Goal: Task Accomplishment & Management: Use online tool/utility

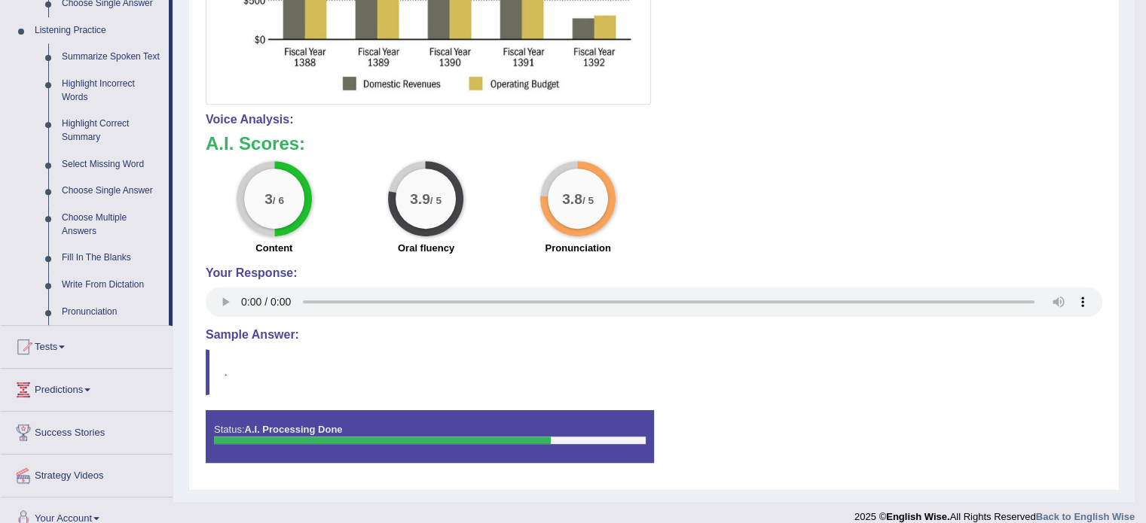
scroll to position [655, 0]
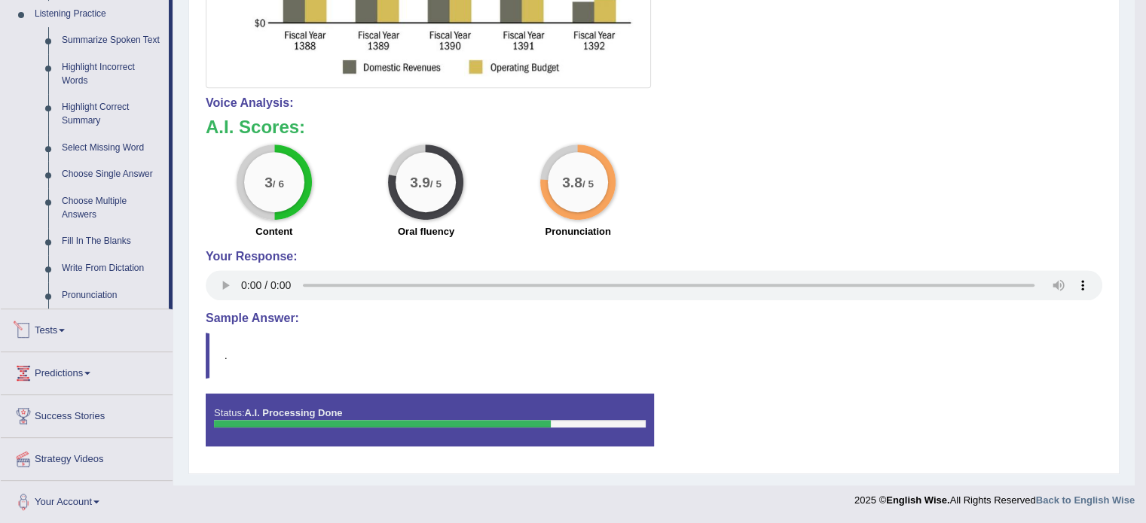
click at [59, 322] on link "Tests" at bounding box center [87, 329] width 172 height 38
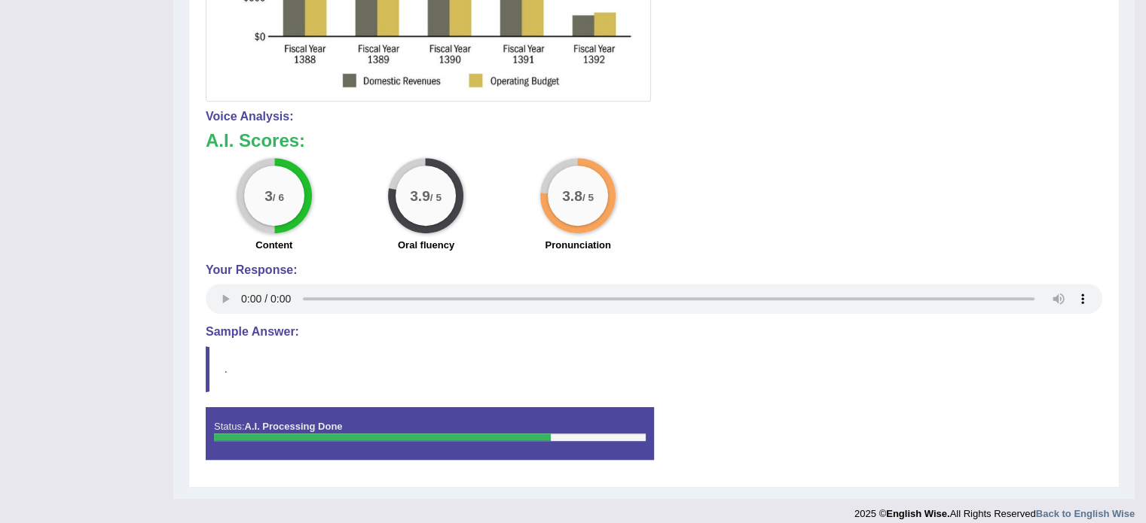
scroll to position [177, 0]
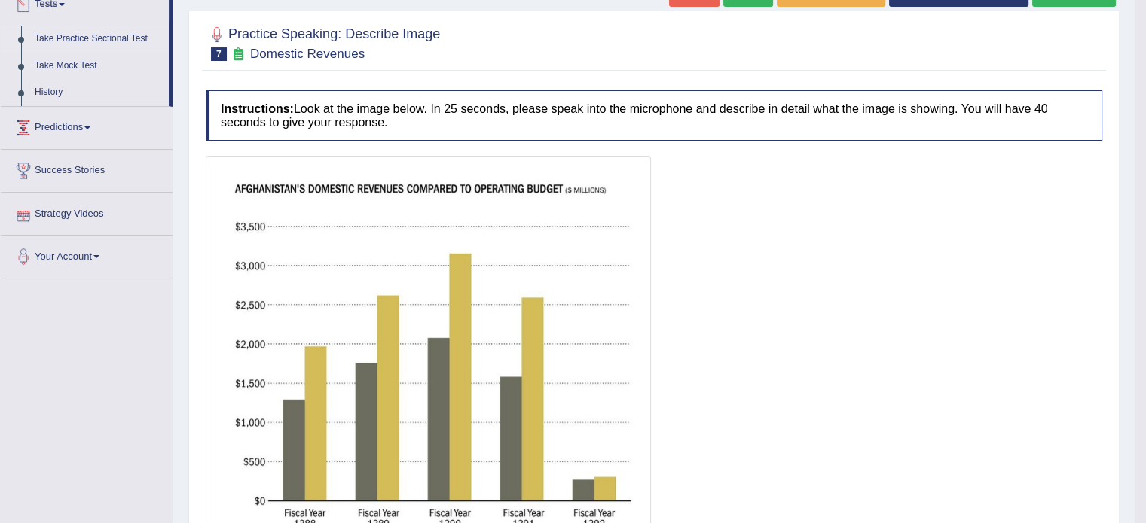
click at [118, 37] on link "Take Practice Sectional Test" at bounding box center [98, 39] width 141 height 27
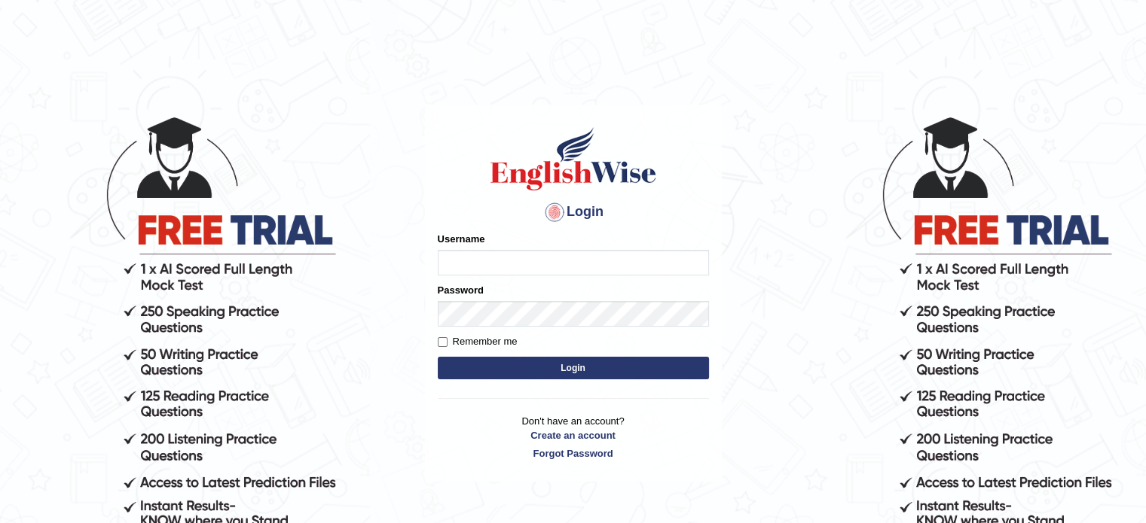
type input "Tanziral"
click at [572, 374] on button "Login" at bounding box center [573, 368] width 271 height 23
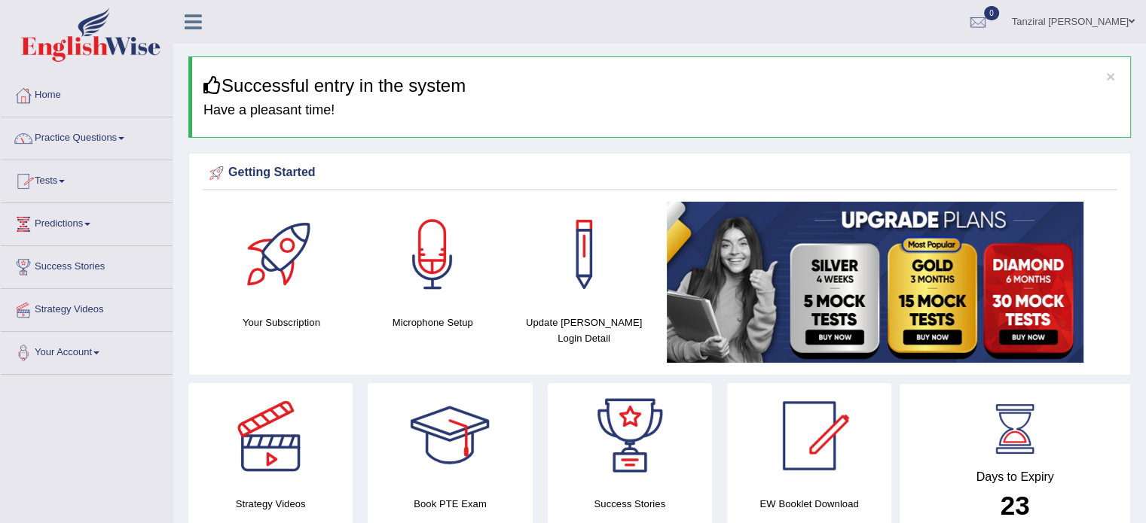
click at [78, 136] on link "Practice Questions" at bounding box center [87, 136] width 172 height 38
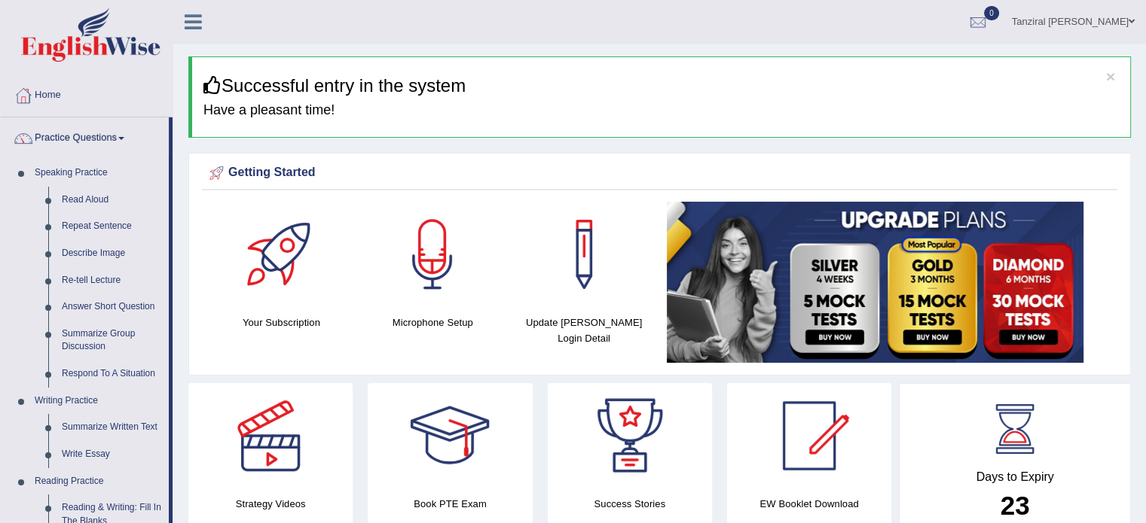
click at [78, 139] on link "Practice Questions" at bounding box center [85, 136] width 168 height 38
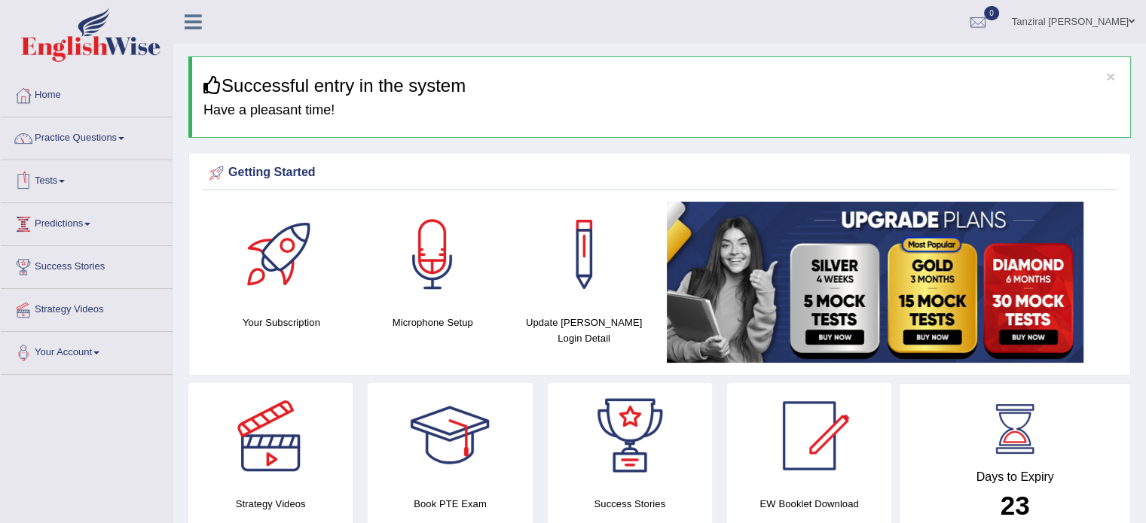
click at [50, 180] on link "Tests" at bounding box center [87, 179] width 172 height 38
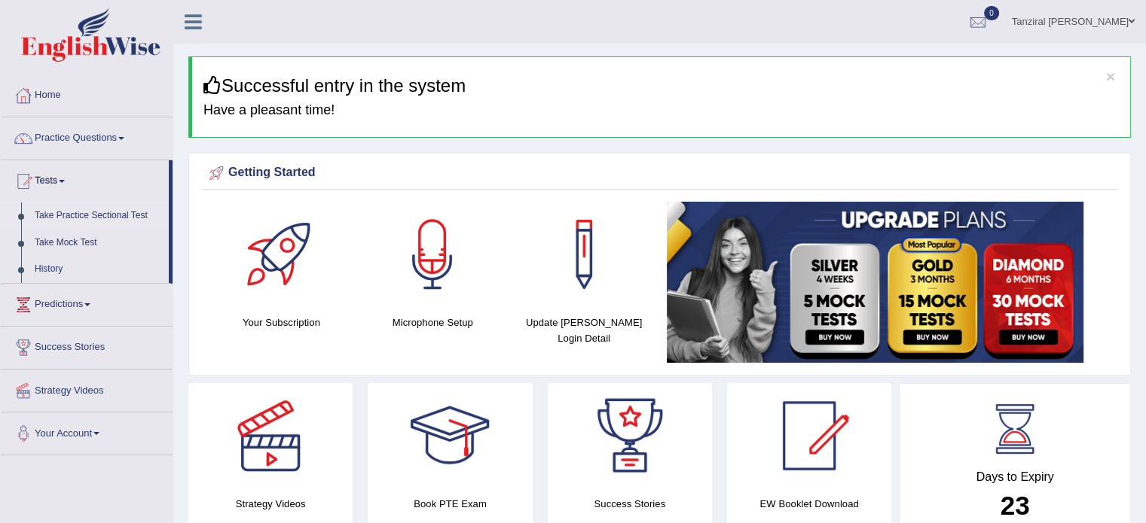
click at [91, 216] on link "Take Practice Sectional Test" at bounding box center [98, 216] width 141 height 27
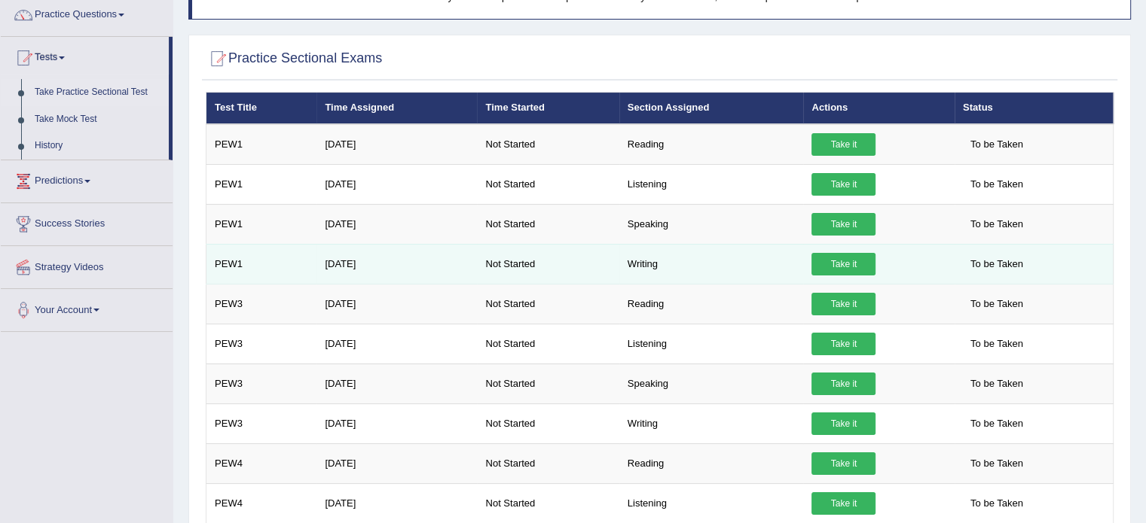
scroll to position [126, 0]
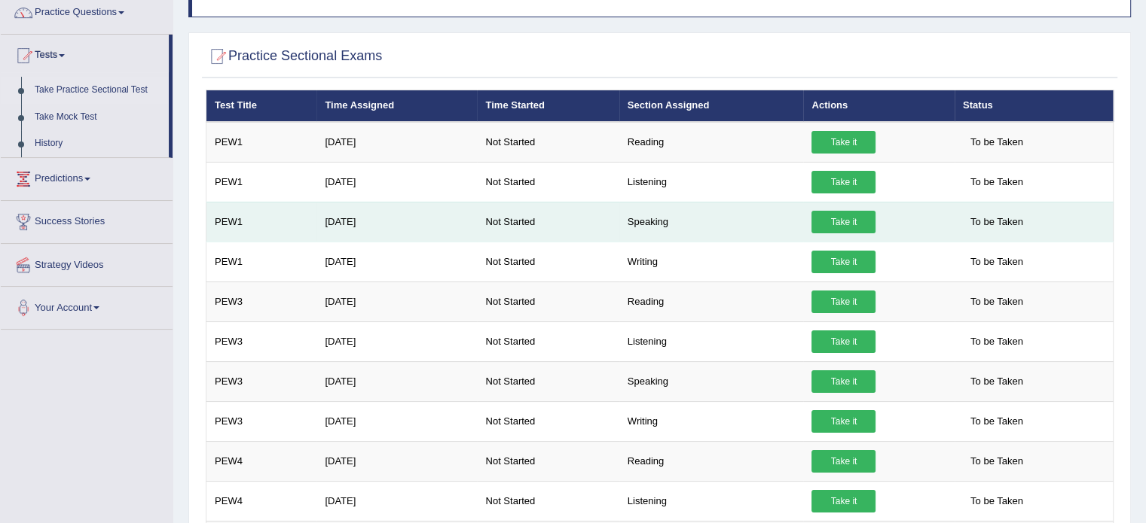
click at [853, 229] on link "Take it" at bounding box center [843, 222] width 64 height 23
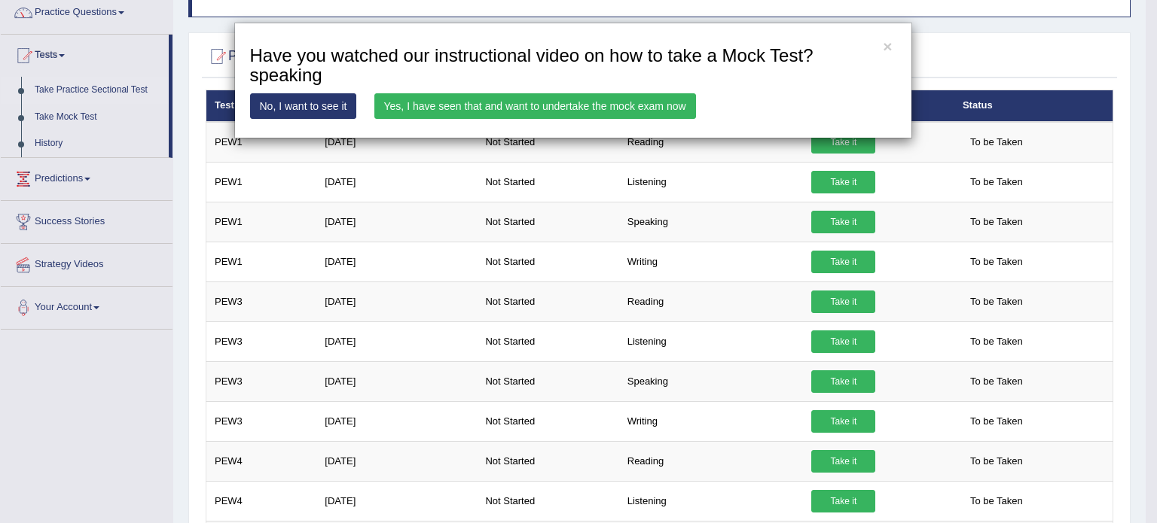
click at [346, 105] on link "No, I want to see it" at bounding box center [303, 106] width 107 height 26
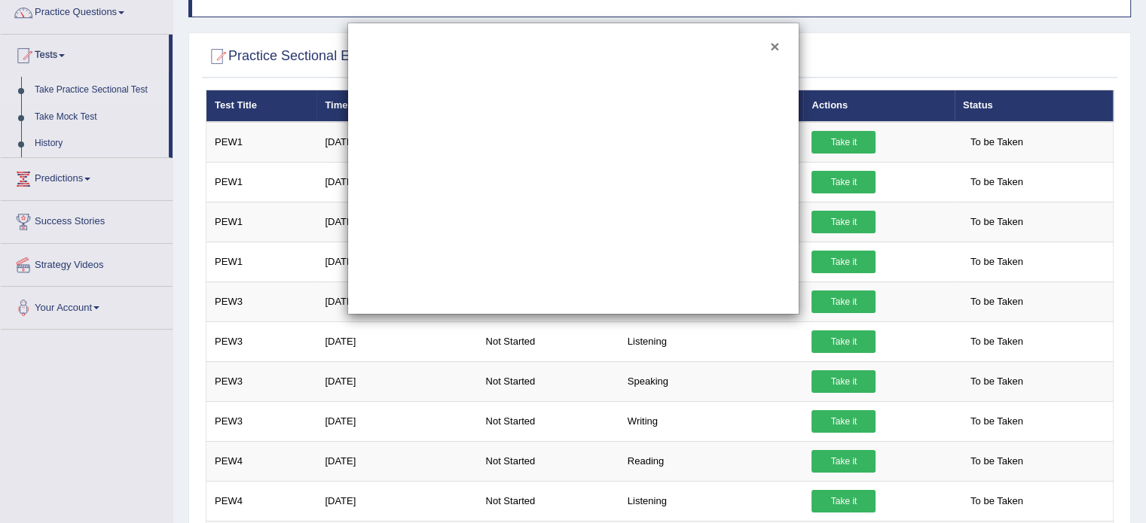
click at [771, 47] on button "×" at bounding box center [774, 46] width 9 height 16
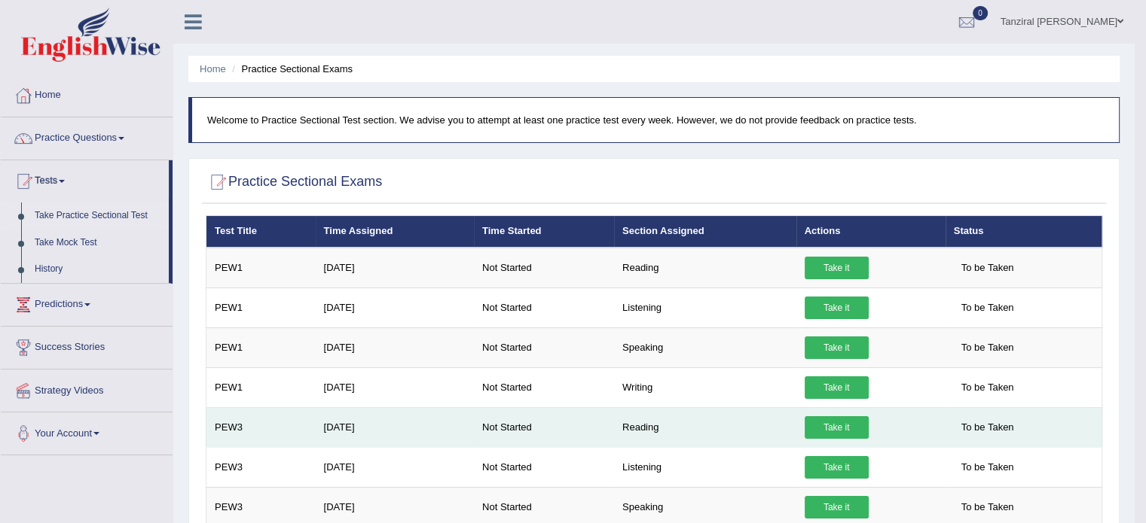
scroll to position [93, 0]
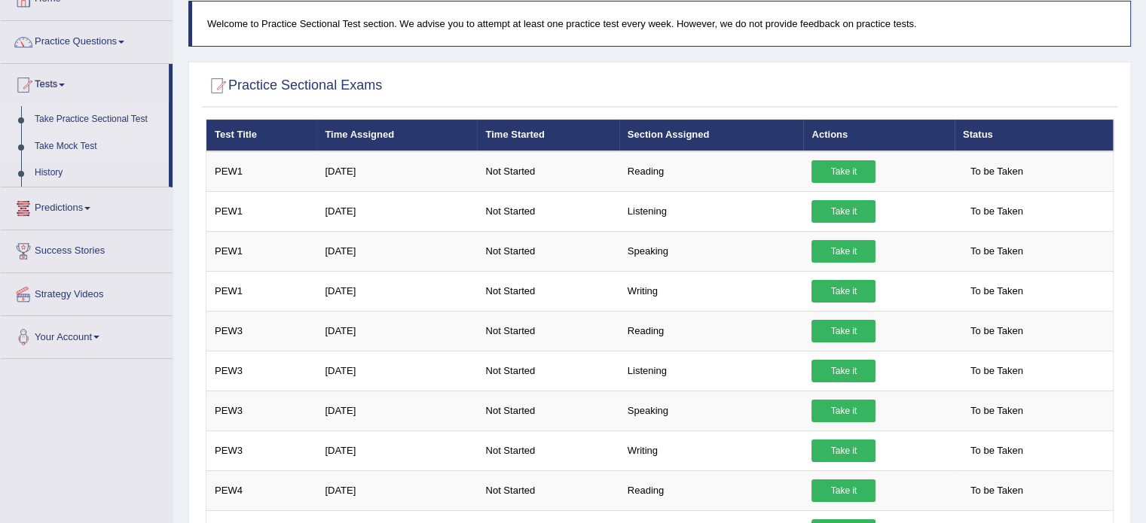
click at [57, 141] on link "Take Mock Test" at bounding box center [98, 146] width 141 height 27
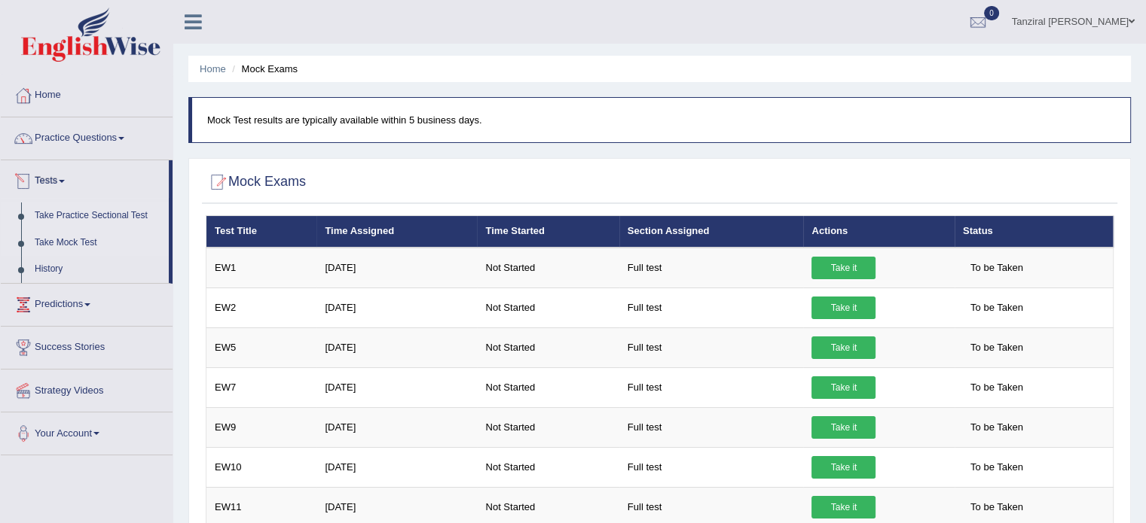
click at [102, 213] on link "Take Practice Sectional Test" at bounding box center [98, 216] width 141 height 27
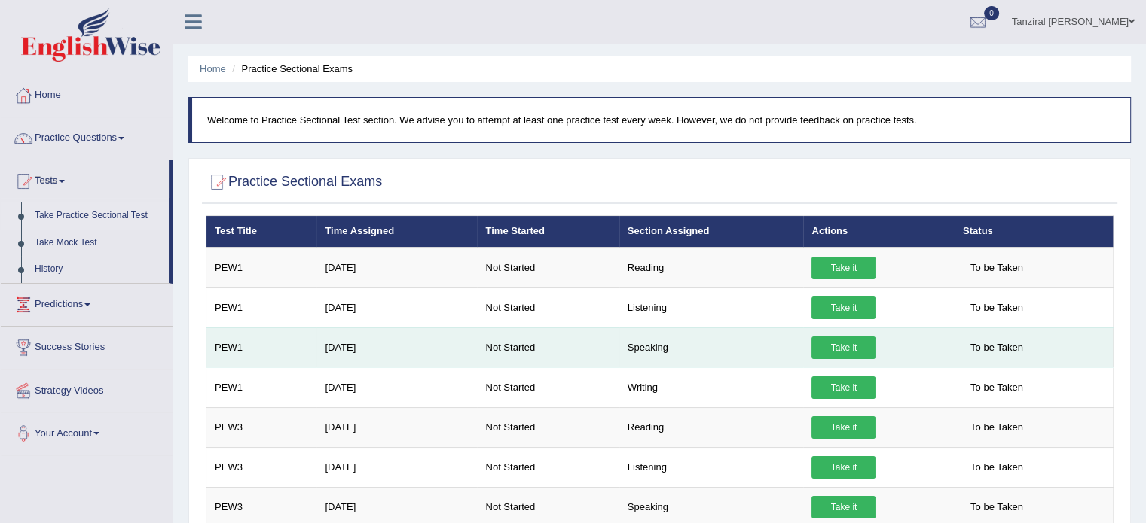
click at [843, 348] on link "Take it" at bounding box center [843, 348] width 64 height 23
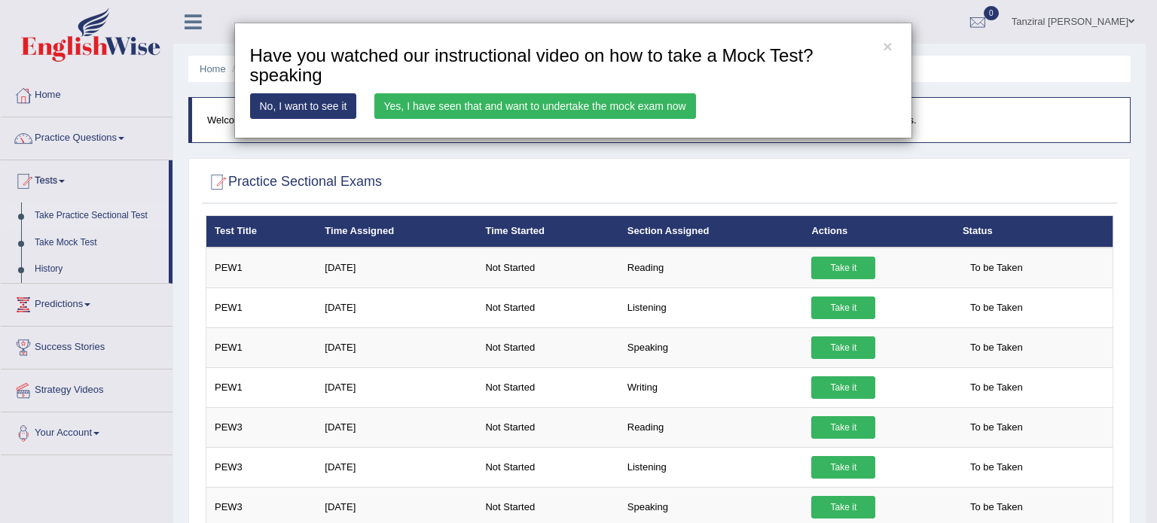
click at [432, 111] on link "Yes, I have seen that and want to undertake the mock exam now" at bounding box center [535, 106] width 322 height 26
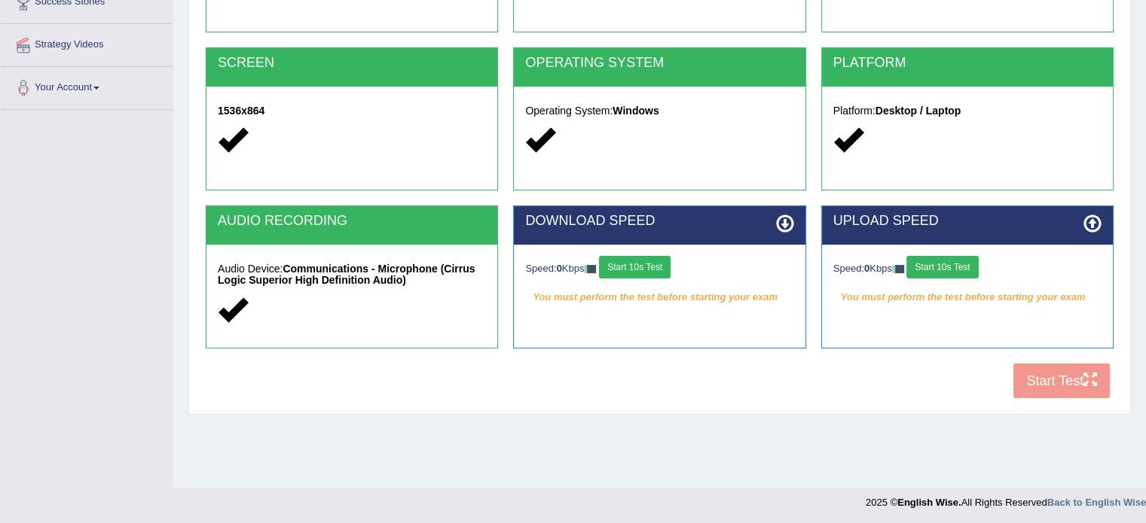
scroll to position [265, 0]
click at [1057, 378] on div "COOKIES Cookies Enabled JAVASCRIPT Javascript Enabled BROWSER Browser: Chrome S…" at bounding box center [659, 147] width 915 height 517
click at [645, 259] on button "Start 10s Test" at bounding box center [635, 267] width 72 height 23
click at [943, 259] on button "Start 10s Test" at bounding box center [942, 267] width 72 height 23
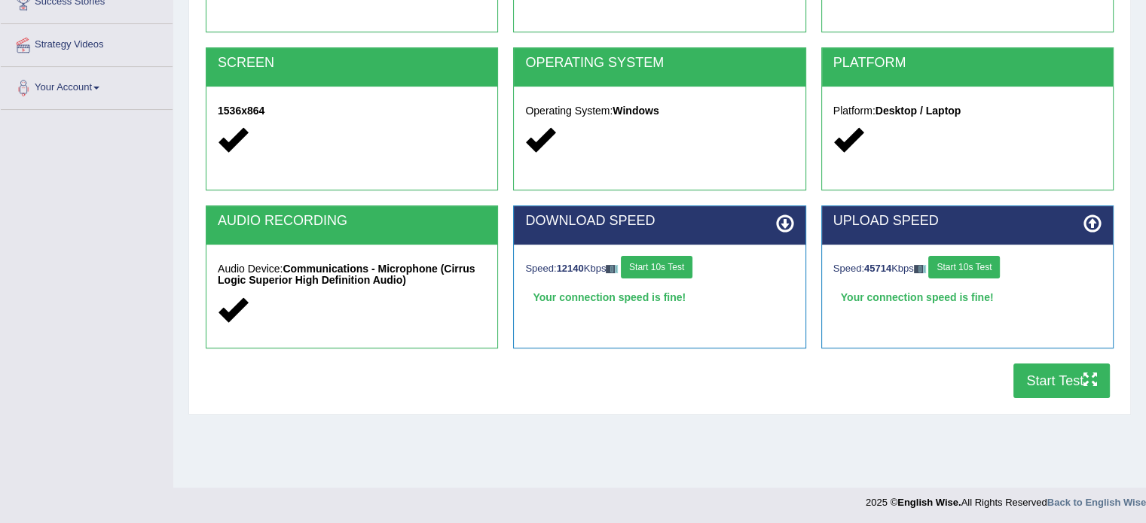
click at [1060, 377] on button "Start Test" at bounding box center [1061, 381] width 96 height 35
